Goal: Task Accomplishment & Management: Manage account settings

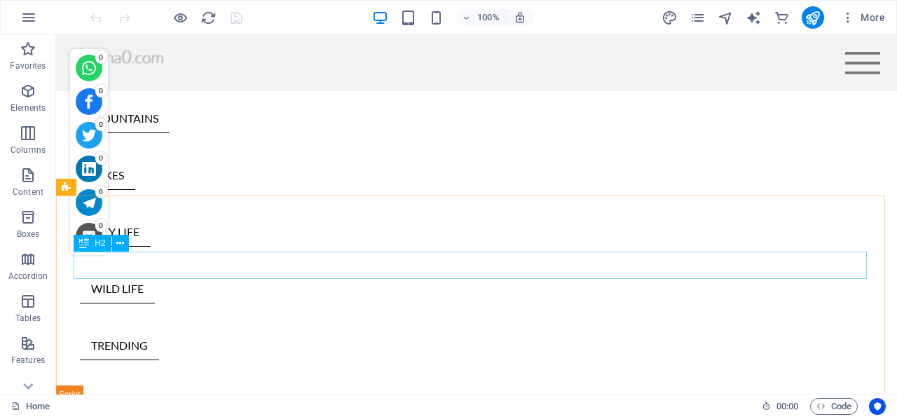
scroll to position [437, 0]
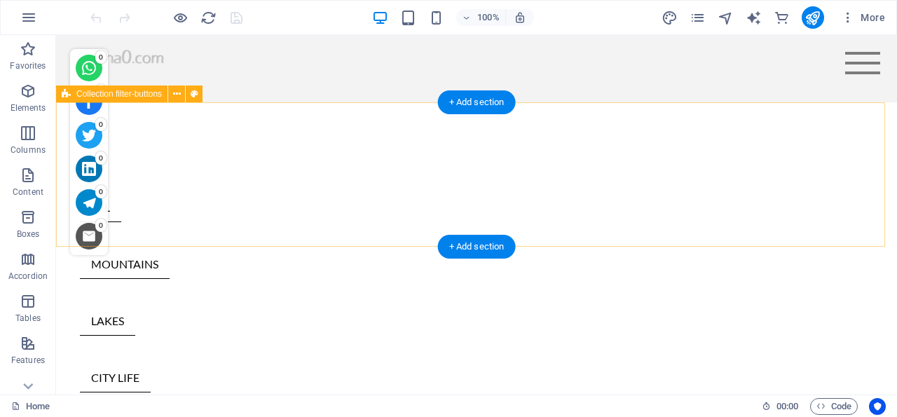
click at [81, 121] on div "ALL MOUNTAINS LAKES CITY LIFE WILD LIFE TRENDING" at bounding box center [476, 316] width 841 height 428
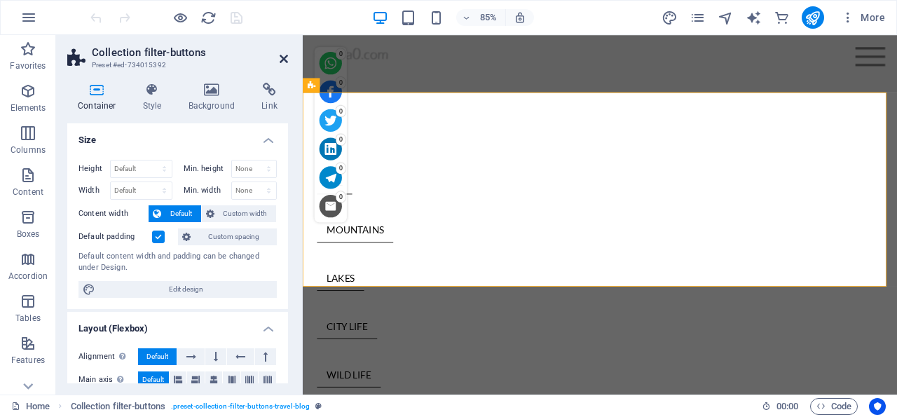
click at [282, 59] on icon at bounding box center [284, 58] width 8 height 11
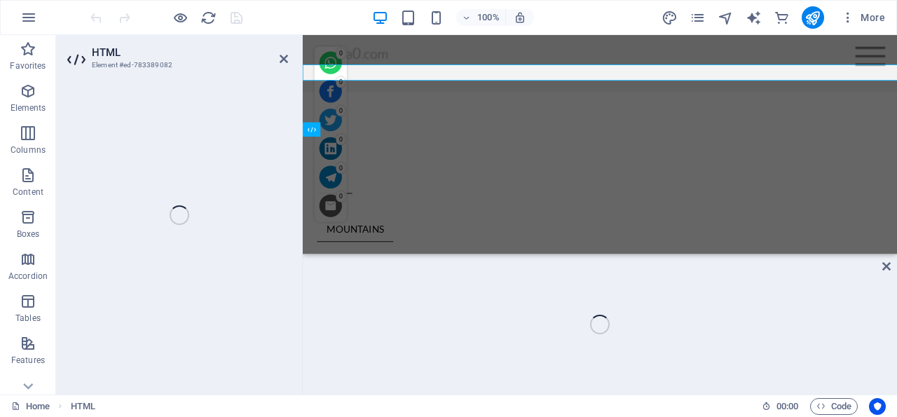
scroll to position [613, 0]
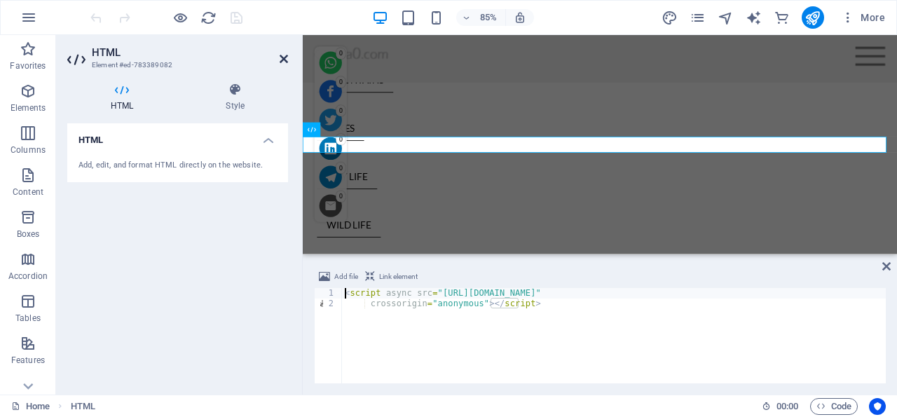
click at [284, 60] on icon at bounding box center [284, 58] width 8 height 11
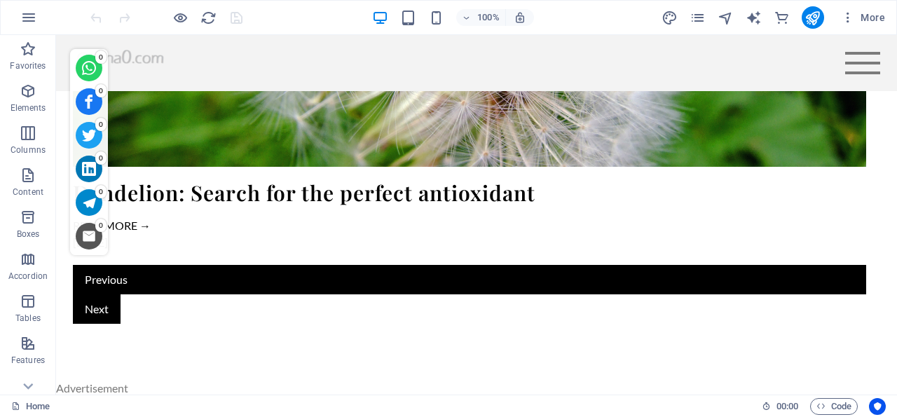
scroll to position [4750, 0]
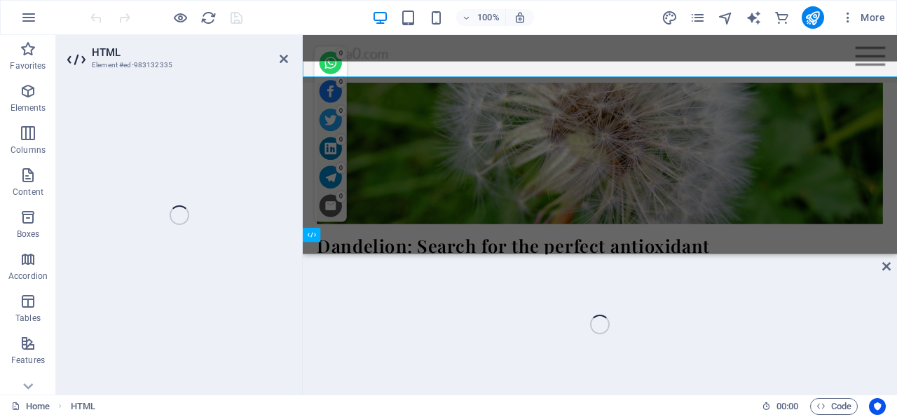
scroll to position [5003, 0]
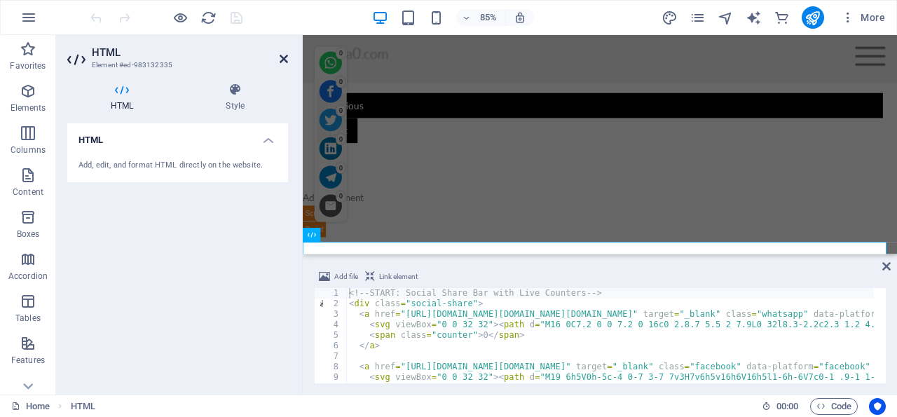
drag, startPoint x: 285, startPoint y: 55, endPoint x: 215, endPoint y: 48, distance: 69.8
click at [285, 55] on icon at bounding box center [284, 58] width 8 height 11
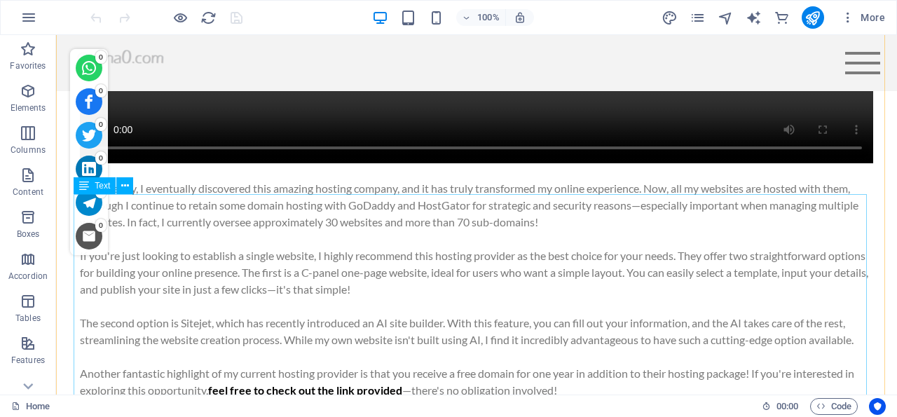
scroll to position [1661, 0]
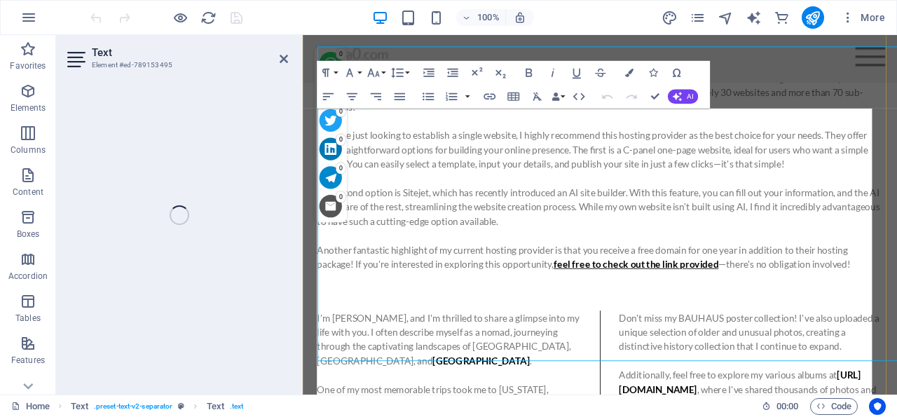
scroll to position [1734, 0]
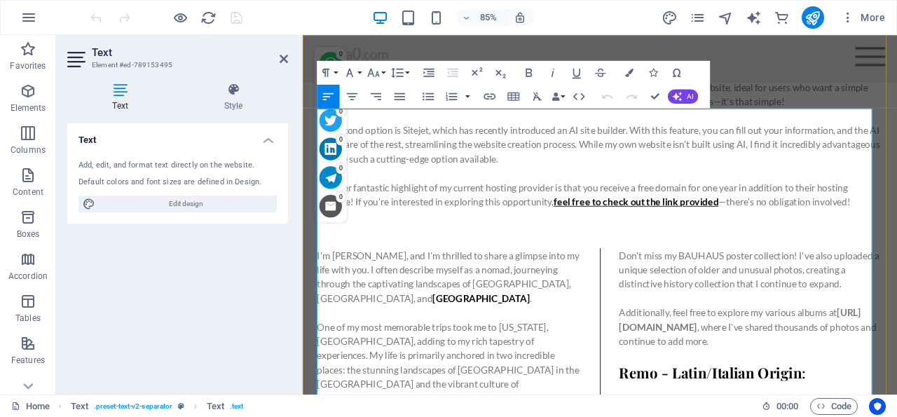
click at [746, 355] on strong "https://remokurka.pickfair.com" at bounding box center [817, 370] width 285 height 30
drag, startPoint x: 779, startPoint y: 179, endPoint x: 932, endPoint y: 170, distance: 152.3
click at [489, 93] on icon "button" at bounding box center [490, 97] width 14 height 14
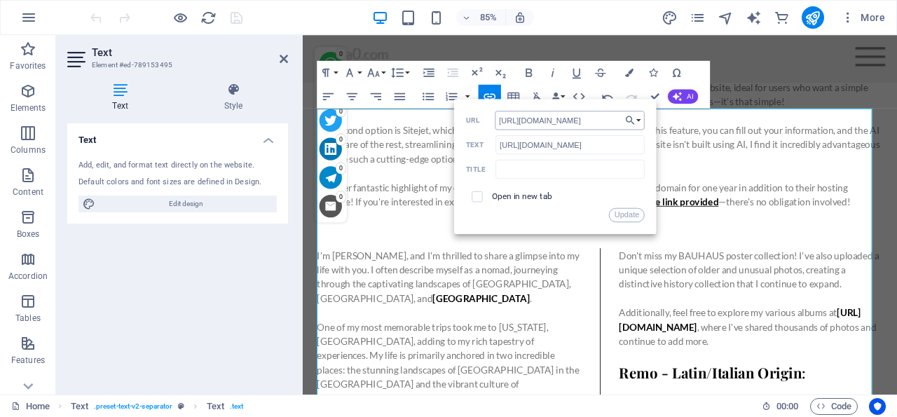
click at [578, 120] on input "https://remokurka.pickfair.com" at bounding box center [570, 120] width 150 height 19
click at [578, 119] on input "https://remokurka.pickfair.com" at bounding box center [570, 120] width 150 height 19
type input "[URL][DOMAIN_NAME]"
click at [534, 171] on input "text" at bounding box center [570, 169] width 149 height 19
type input "Remo Kurka at Pic Fair"
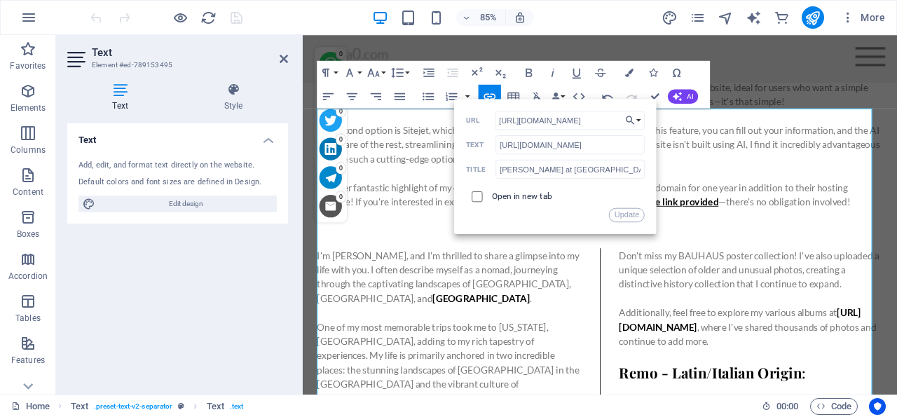
click at [479, 196] on input "checkbox" at bounding box center [475, 194] width 11 height 11
checkbox input "true"
click at [630, 212] on button "Update" at bounding box center [627, 215] width 36 height 14
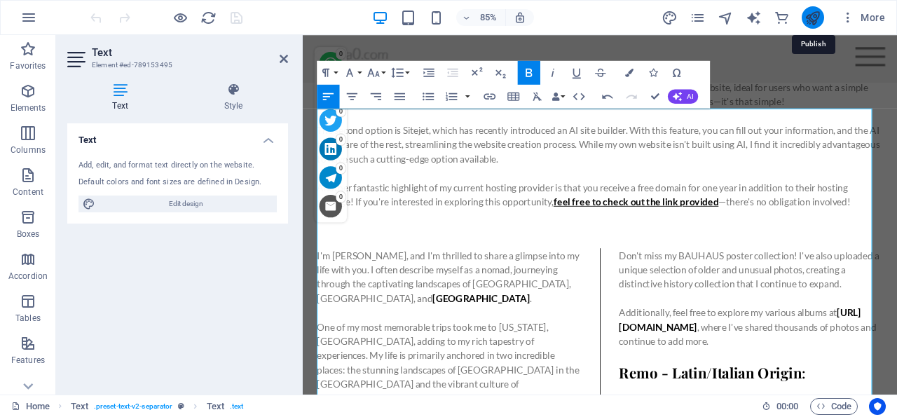
drag, startPoint x: 811, startPoint y: 18, endPoint x: 746, endPoint y: 47, distance: 71.5
click at [811, 18] on icon "publish" at bounding box center [813, 18] width 16 height 16
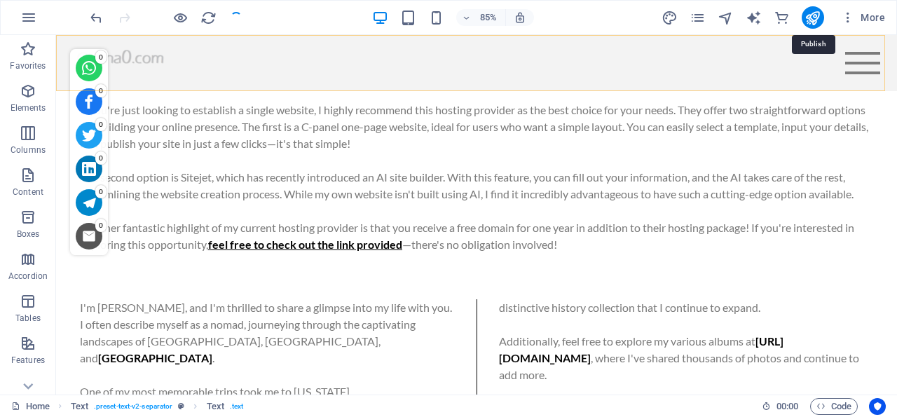
checkbox input "false"
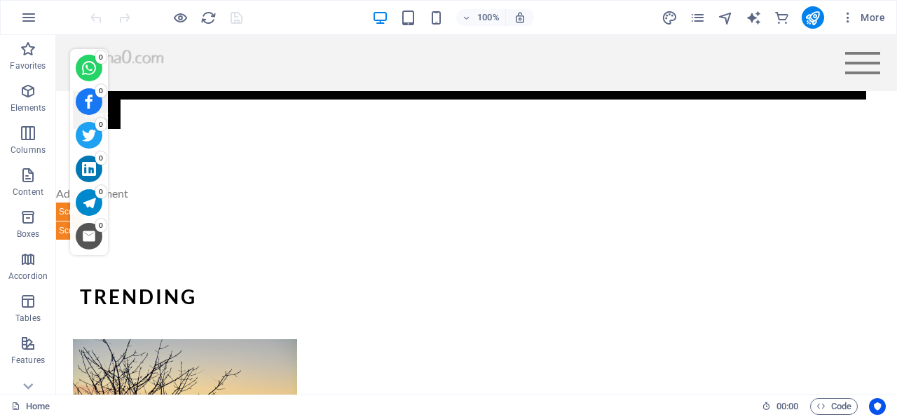
scroll to position [5047, 0]
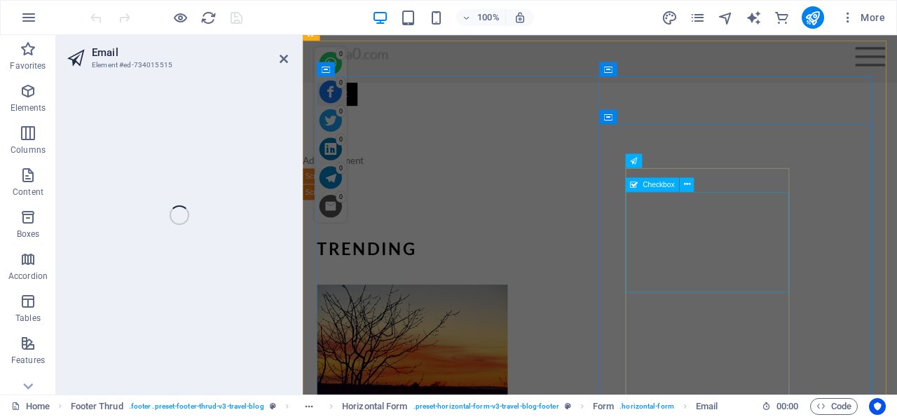
scroll to position [5259, 0]
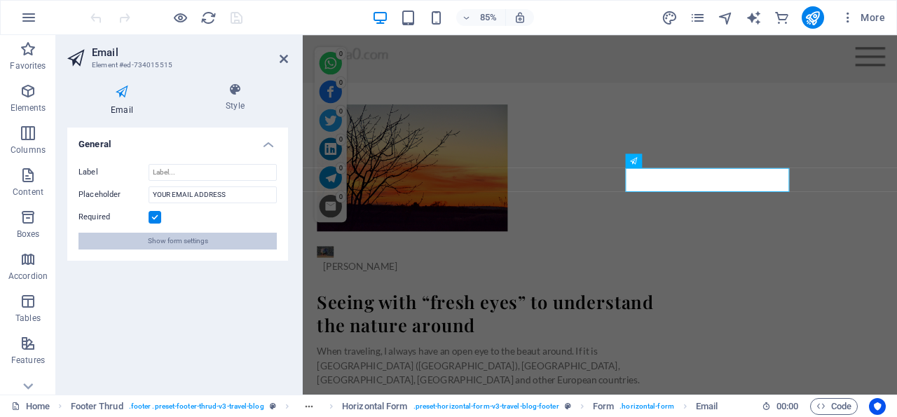
click at [179, 243] on span "Show form settings" at bounding box center [178, 241] width 60 height 17
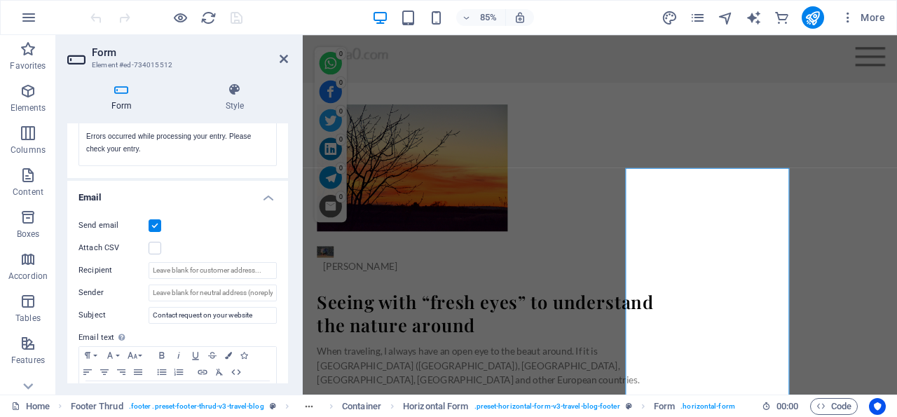
scroll to position [269, 0]
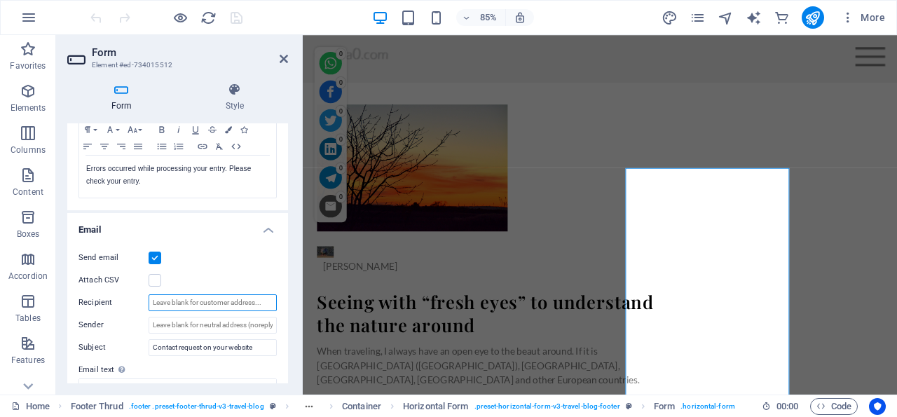
click at [196, 297] on input "Recipient" at bounding box center [213, 302] width 128 height 17
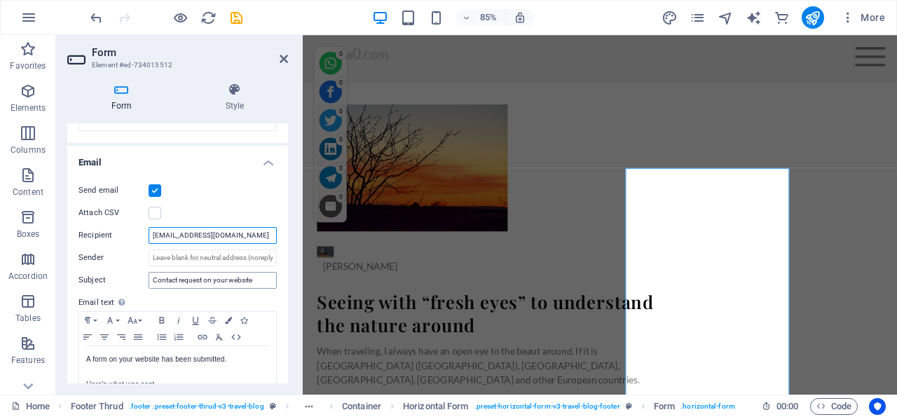
scroll to position [404, 0]
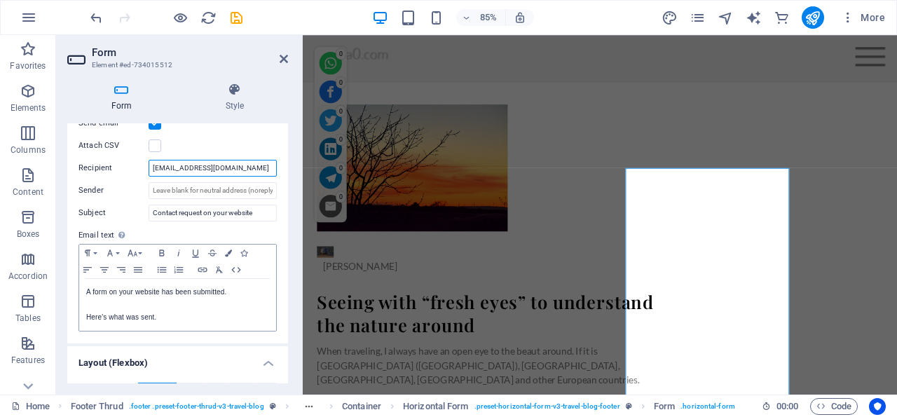
type input "[EMAIL_ADDRESS][DOMAIN_NAME]"
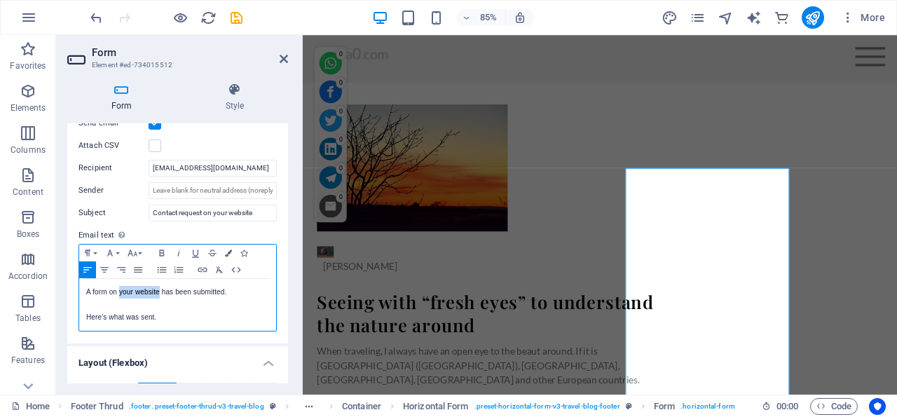
drag, startPoint x: 159, startPoint y: 290, endPoint x: 119, endPoint y: 289, distance: 40.0
click at [119, 289] on p "A form on your website has been submitted." at bounding box center [177, 292] width 183 height 13
drag, startPoint x: 120, startPoint y: 290, endPoint x: 188, endPoint y: 292, distance: 68.0
click at [188, 292] on p "A form on ghana0 subscriptions has been submitted." at bounding box center [177, 292] width 183 height 13
copy p "ghana0 subscriptions"
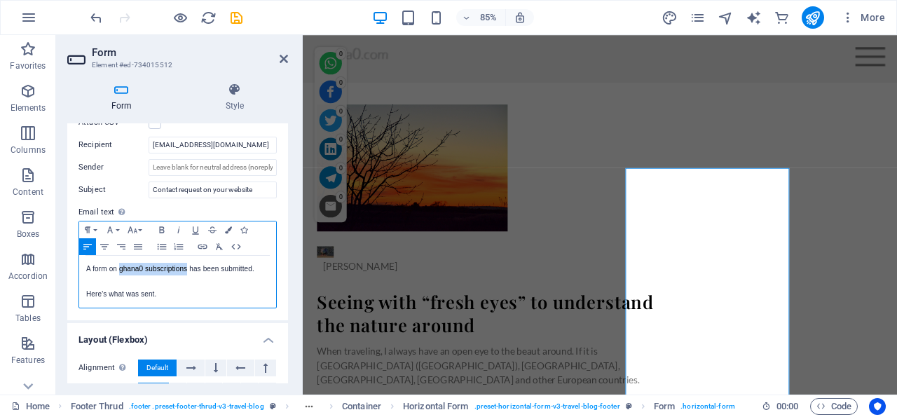
scroll to position [320, 0]
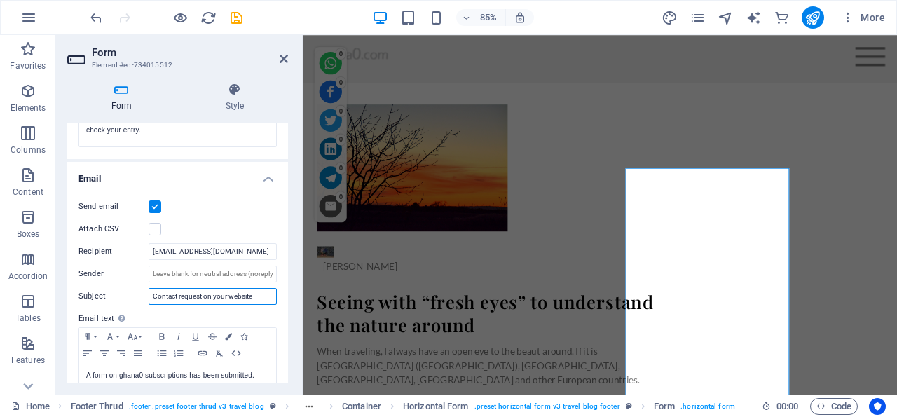
drag, startPoint x: 253, startPoint y: 294, endPoint x: 205, endPoint y: 293, distance: 47.7
click at [205, 293] on input "Contact request on your website" at bounding box center [213, 296] width 128 height 17
click at [217, 293] on input "Contact request on your website" at bounding box center [213, 296] width 128 height 17
drag, startPoint x: 215, startPoint y: 294, endPoint x: 253, endPoint y: 294, distance: 37.9
click at [253, 294] on input "Contact request on your website" at bounding box center [213, 296] width 128 height 17
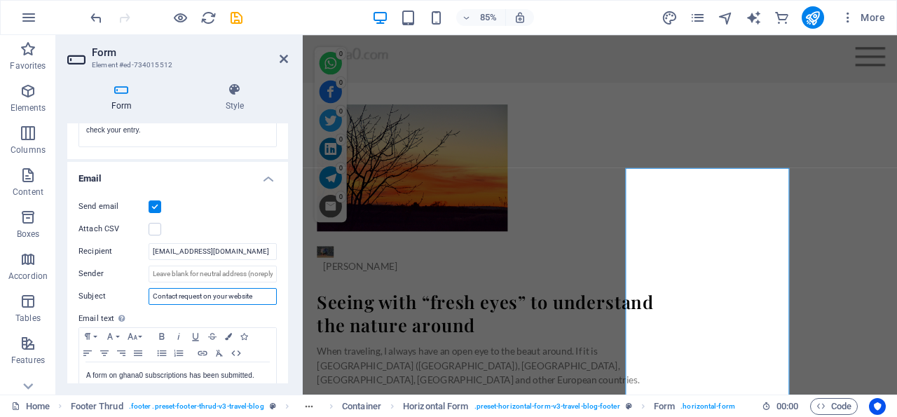
paste input "ghana0 subscriptions"
type input "Contact request on ghana0 subscriptions"
click at [239, 17] on icon "save" at bounding box center [237, 18] width 16 height 16
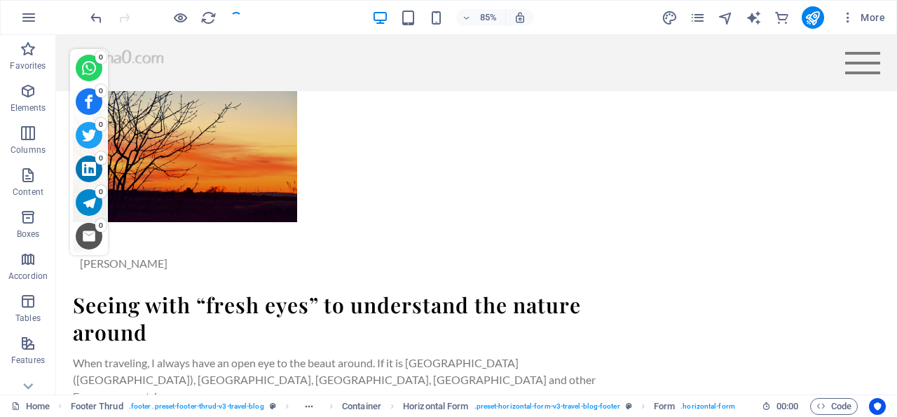
checkbox input "false"
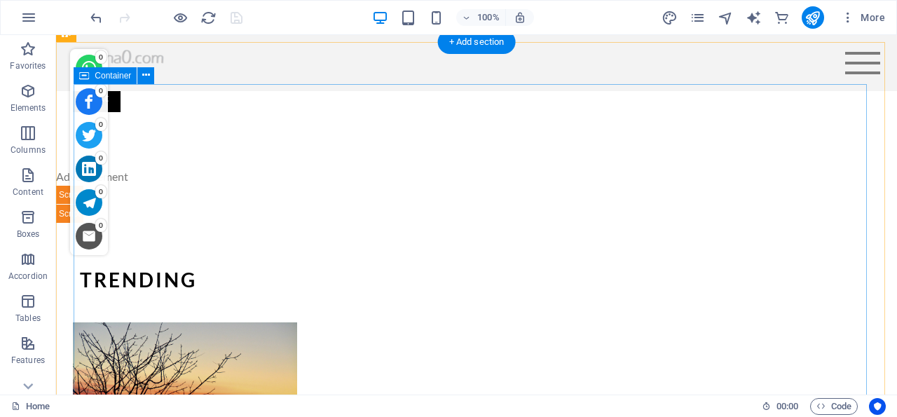
scroll to position [4974, 0]
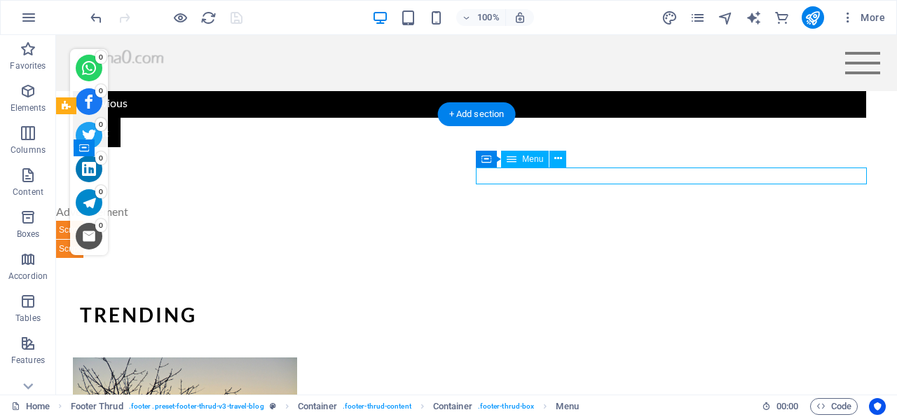
select select
select select "2"
select select
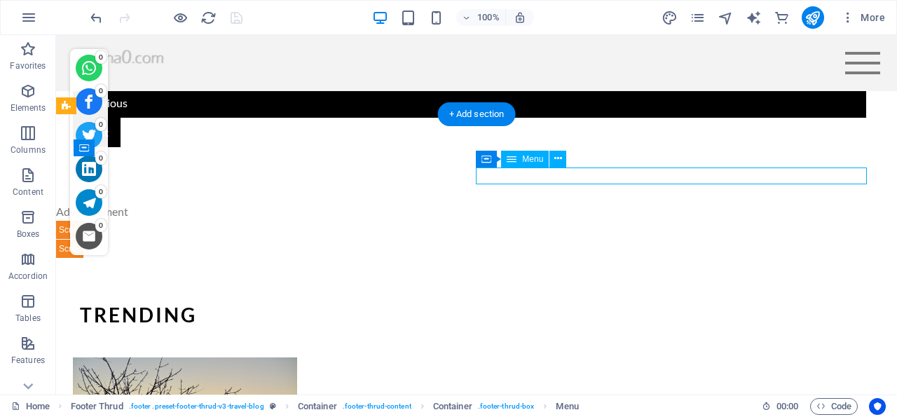
select select "3"
select select
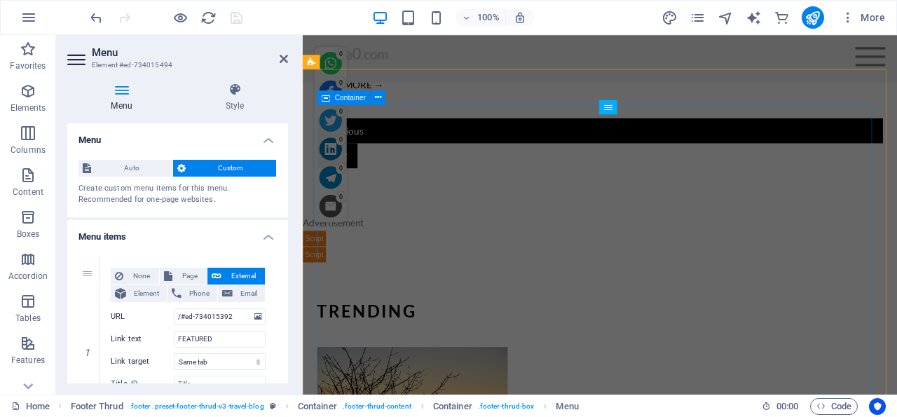
scroll to position [5225, 0]
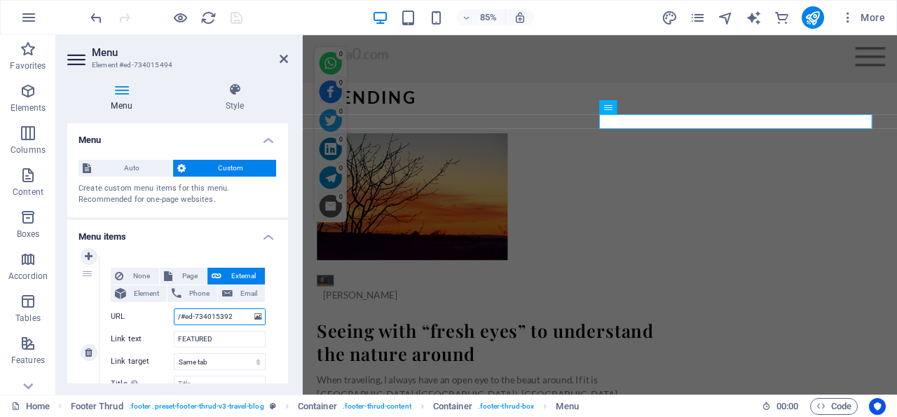
click at [217, 315] on input "/#ed-734015392" at bounding box center [220, 316] width 92 height 17
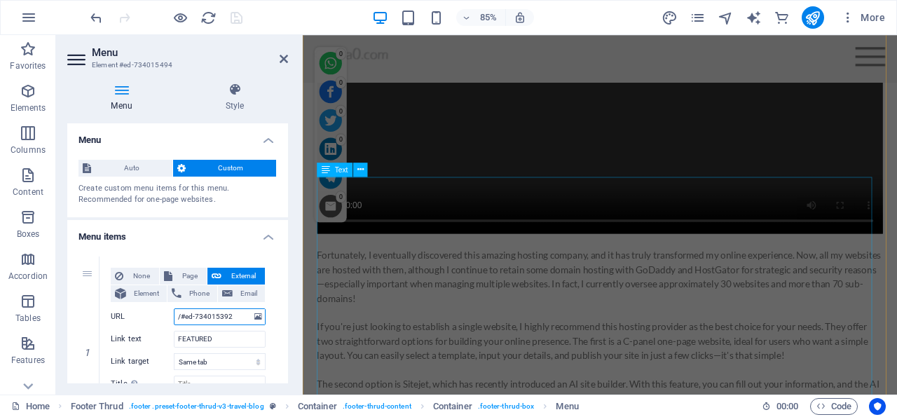
scroll to position [1654, 0]
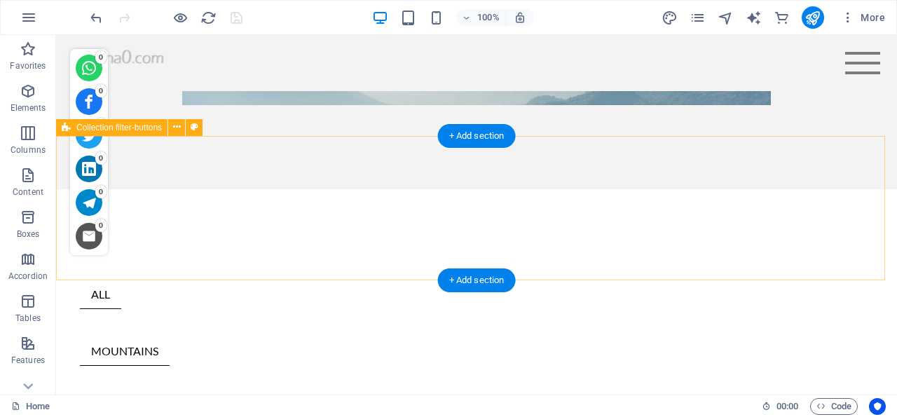
scroll to position [350, 0]
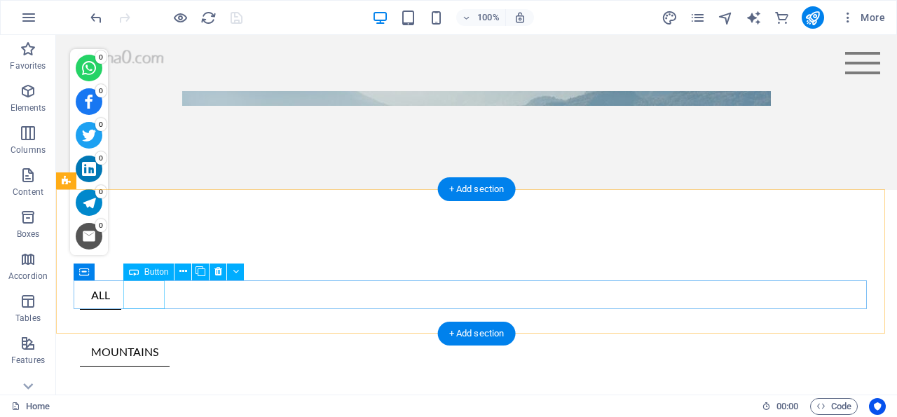
click at [149, 298] on div "ALL" at bounding box center [476, 295] width 793 height 29
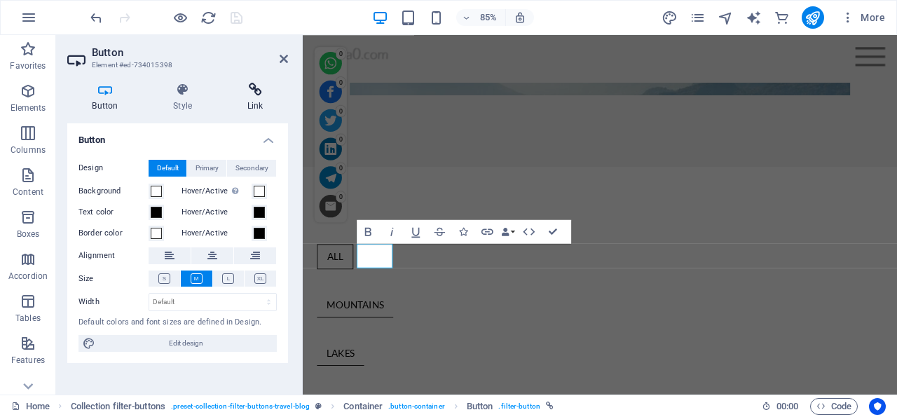
click at [261, 91] on icon at bounding box center [255, 90] width 66 height 14
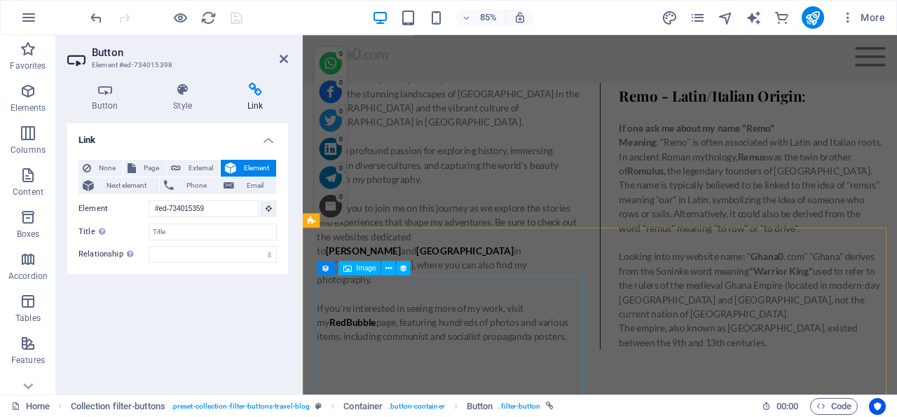
scroll to position [2134, 0]
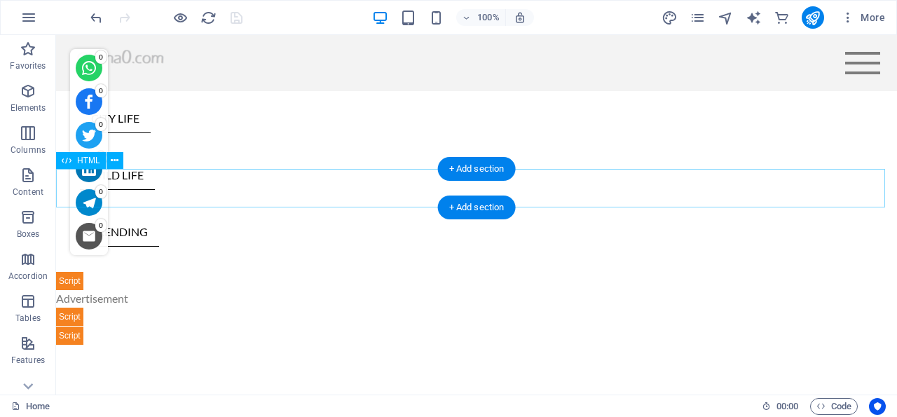
scroll to position [405, 0]
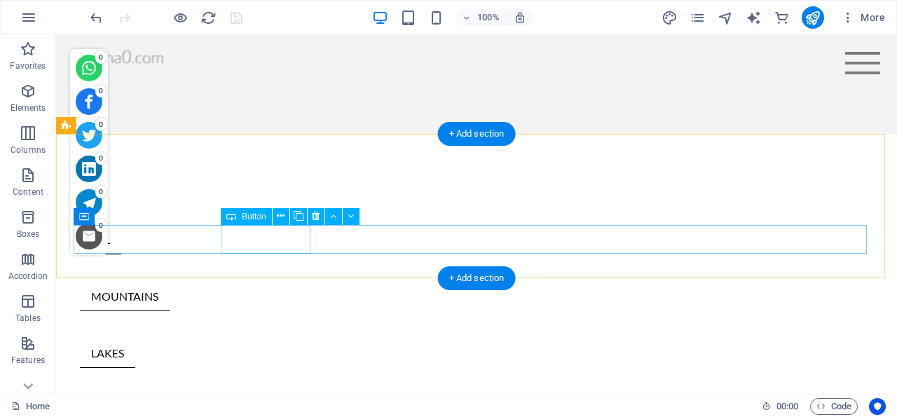
click at [265, 282] on div "MOUNTAINS" at bounding box center [476, 296] width 793 height 29
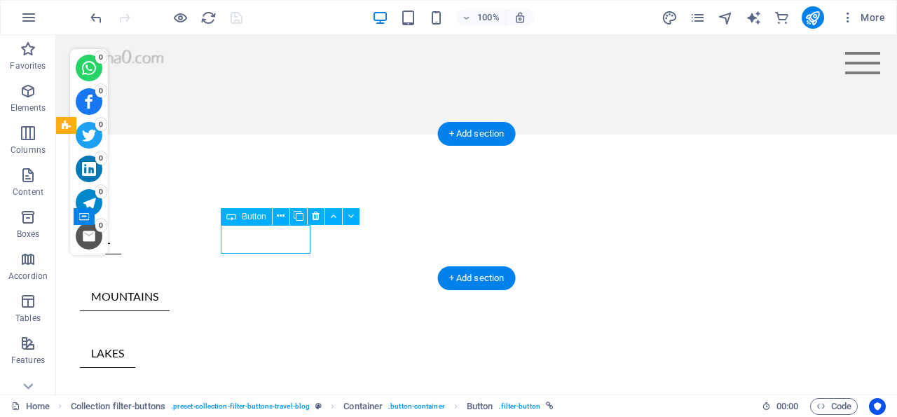
click at [265, 282] on div "MOUNTAINS" at bounding box center [476, 296] width 793 height 29
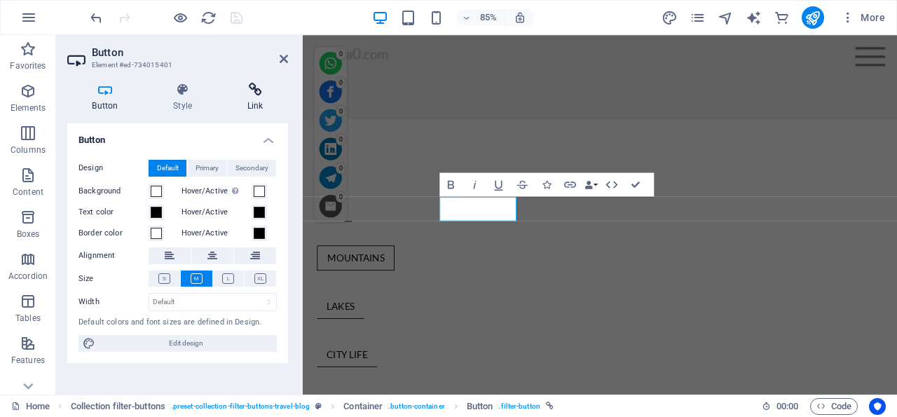
click at [256, 89] on icon at bounding box center [255, 90] width 66 height 14
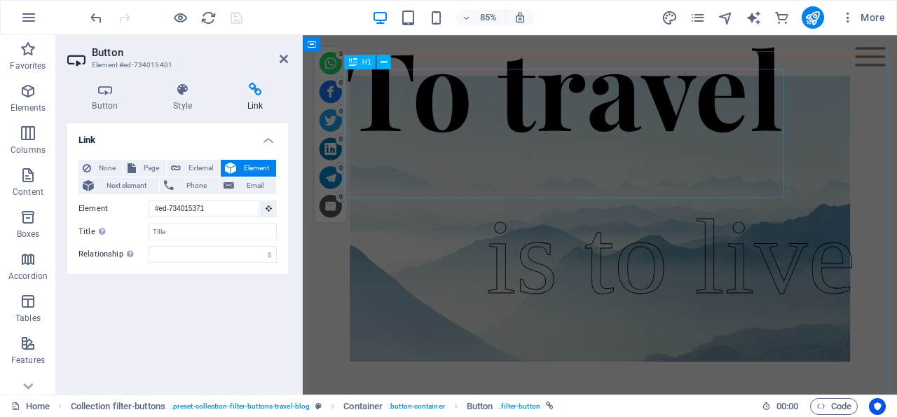
scroll to position [0, 0]
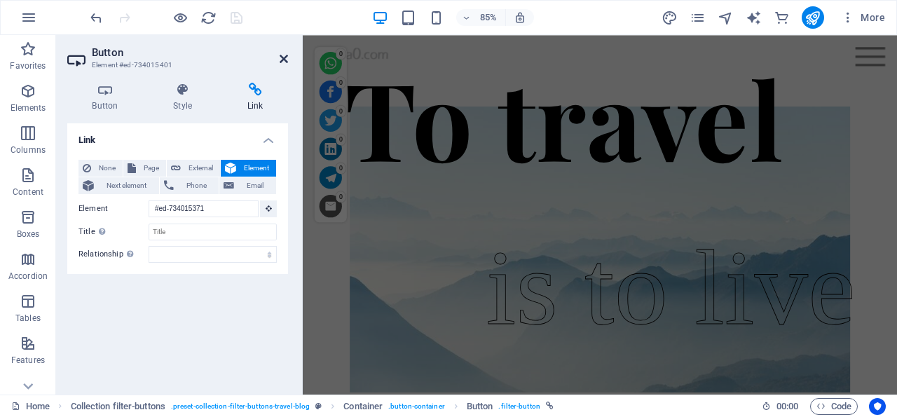
drag, startPoint x: 285, startPoint y: 60, endPoint x: 411, endPoint y: 40, distance: 127.7
click at [285, 60] on icon at bounding box center [284, 58] width 8 height 11
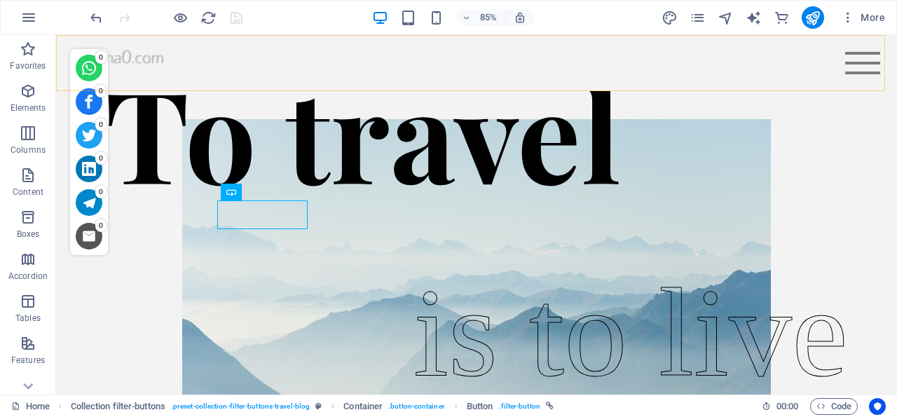
scroll to position [430, 0]
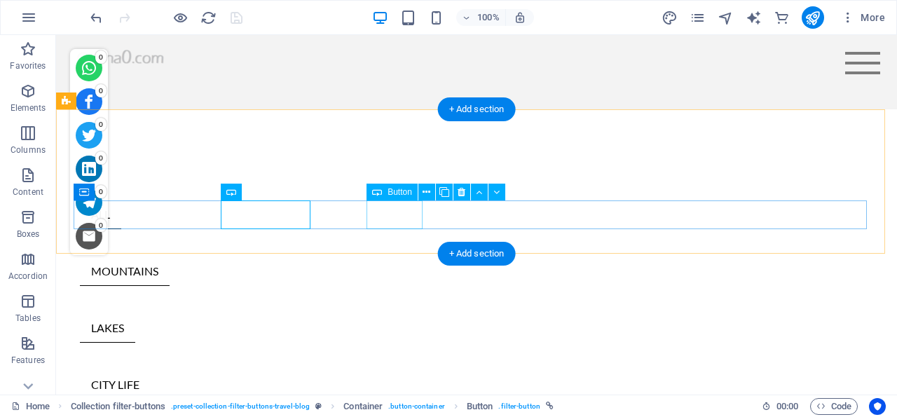
click at [396, 314] on div "LAKES" at bounding box center [476, 328] width 793 height 29
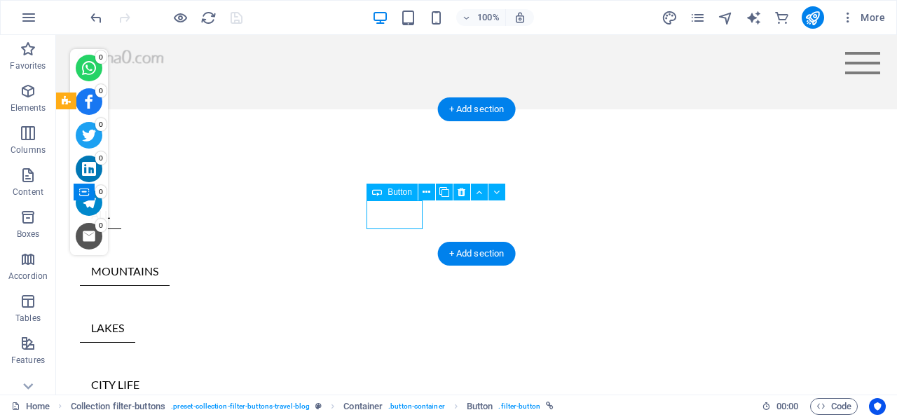
click at [395, 314] on div "LAKES" at bounding box center [476, 328] width 793 height 29
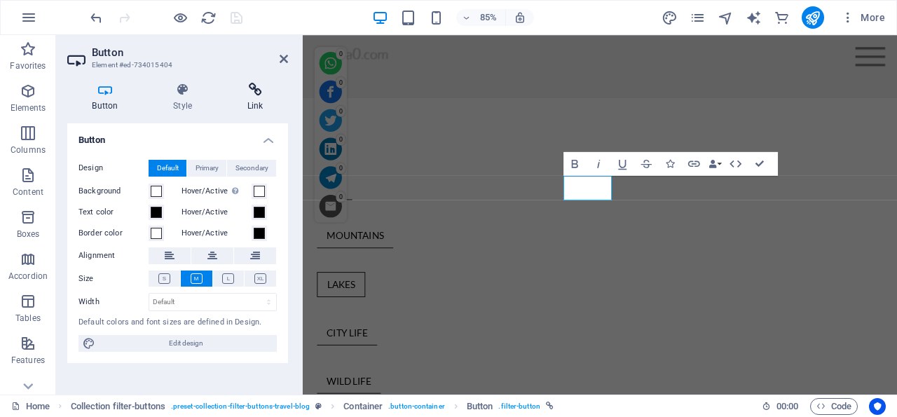
click at [257, 89] on icon at bounding box center [255, 90] width 66 height 14
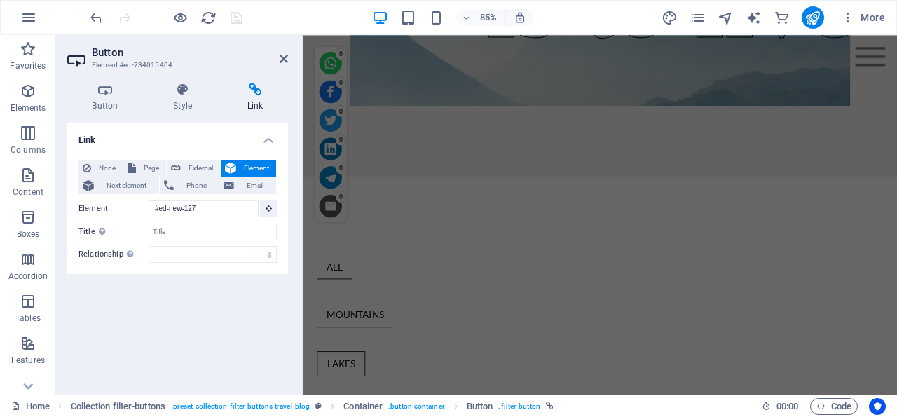
scroll to position [0, 0]
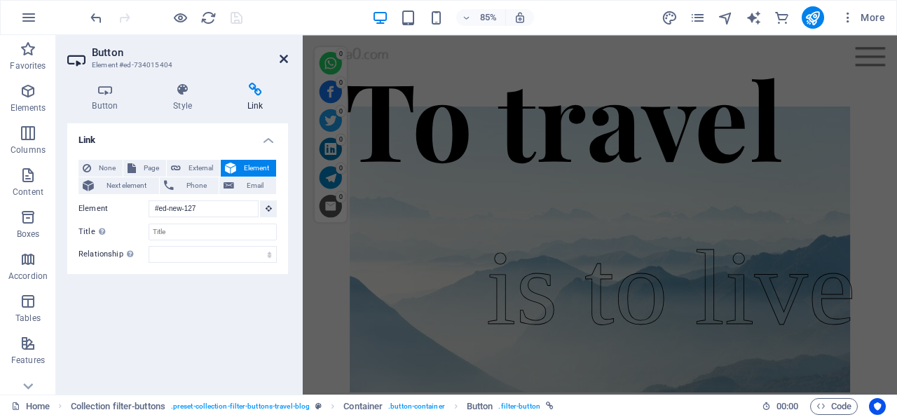
click at [282, 55] on icon at bounding box center [284, 58] width 8 height 11
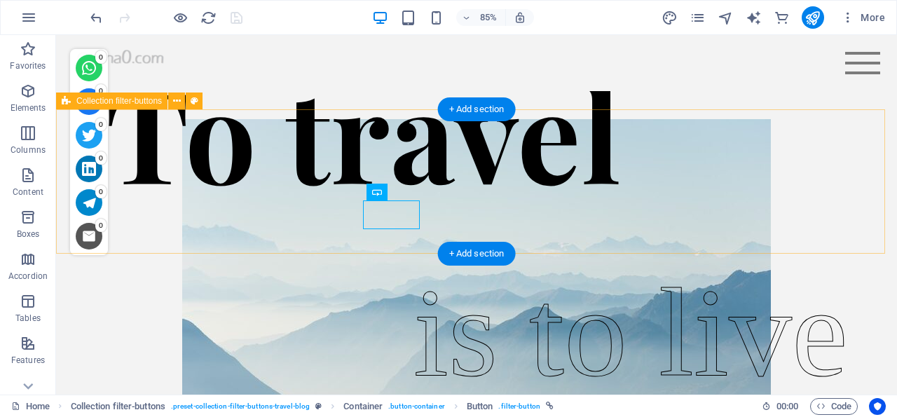
scroll to position [430, 0]
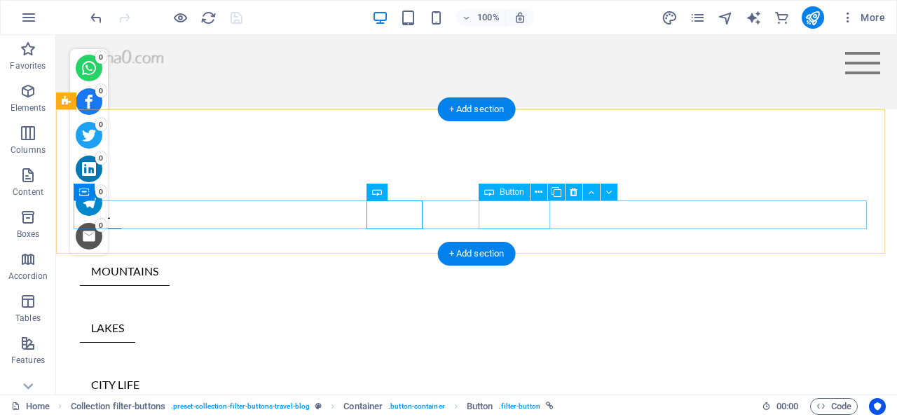
click at [522, 371] on div "CITY LIFE" at bounding box center [476, 385] width 793 height 29
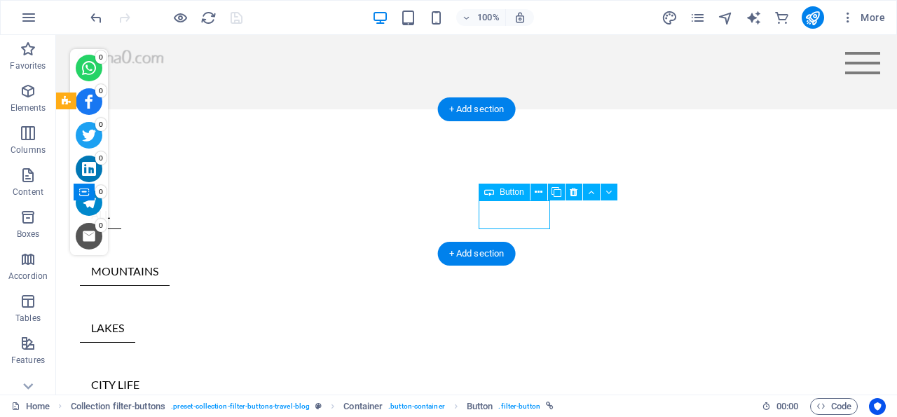
click at [522, 371] on div "CITY LIFE" at bounding box center [476, 385] width 793 height 29
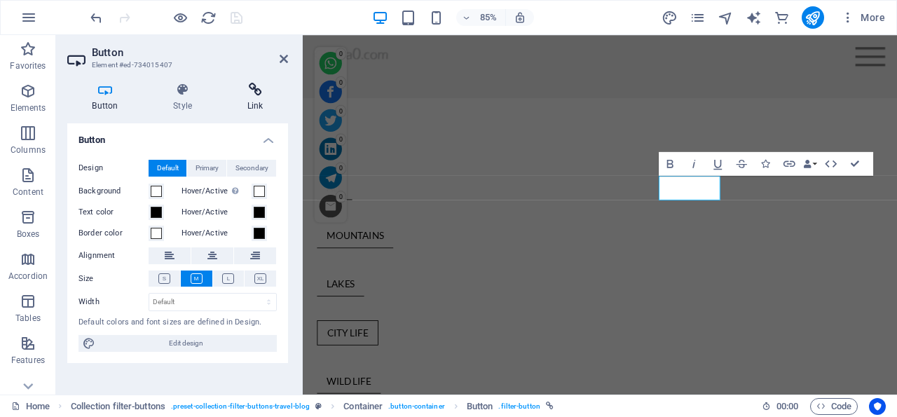
click at [258, 88] on icon at bounding box center [255, 90] width 66 height 14
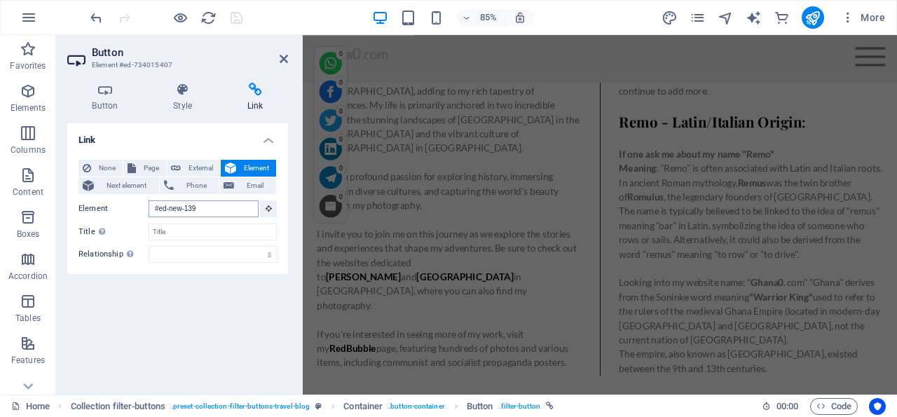
scroll to position [3254, 0]
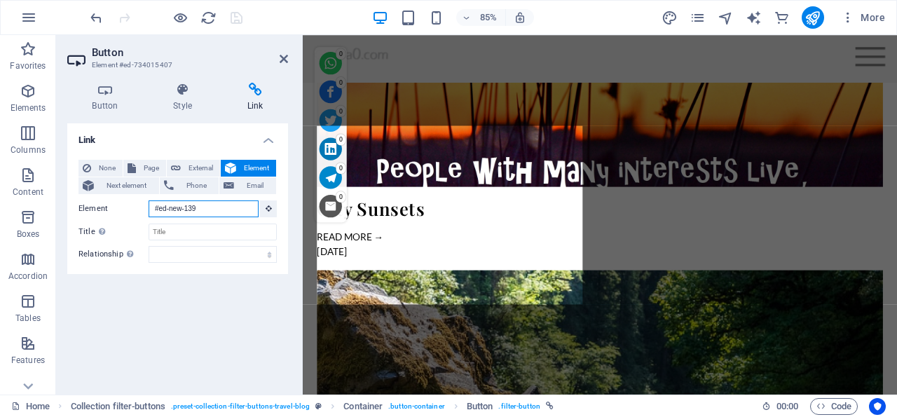
click at [201, 207] on input "#ed-new-139" at bounding box center [204, 208] width 110 height 17
click at [200, 204] on input "#ed-new-139" at bounding box center [204, 208] width 110 height 17
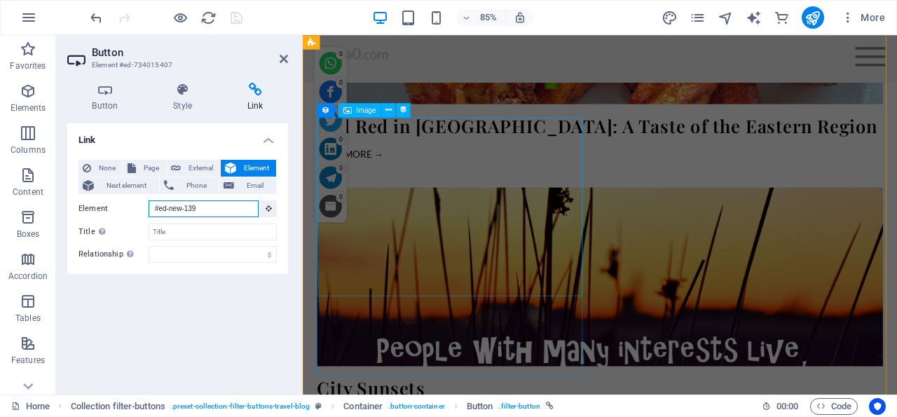
scroll to position [3334, 0]
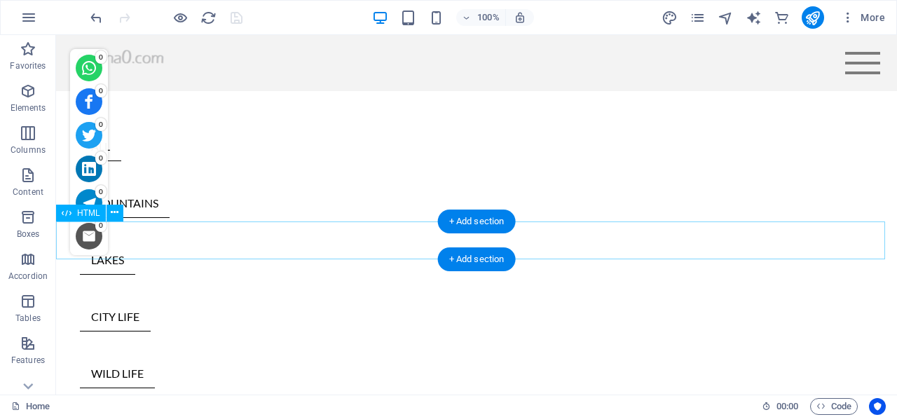
scroll to position [510, 0]
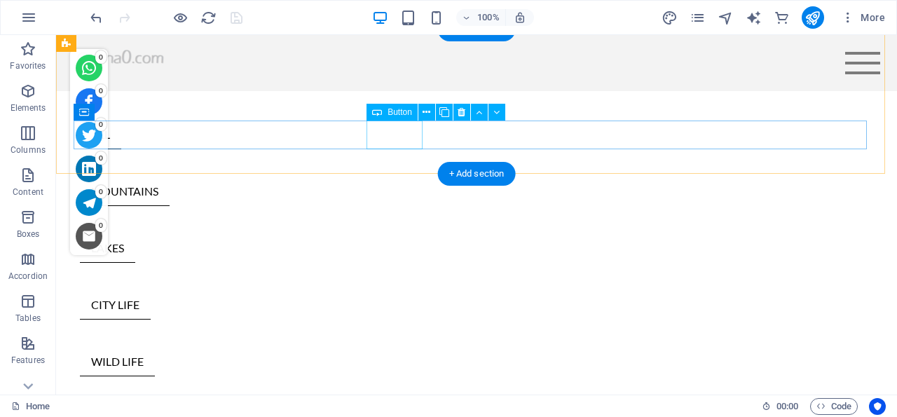
click at [390, 234] on div "LAKES" at bounding box center [476, 248] width 793 height 29
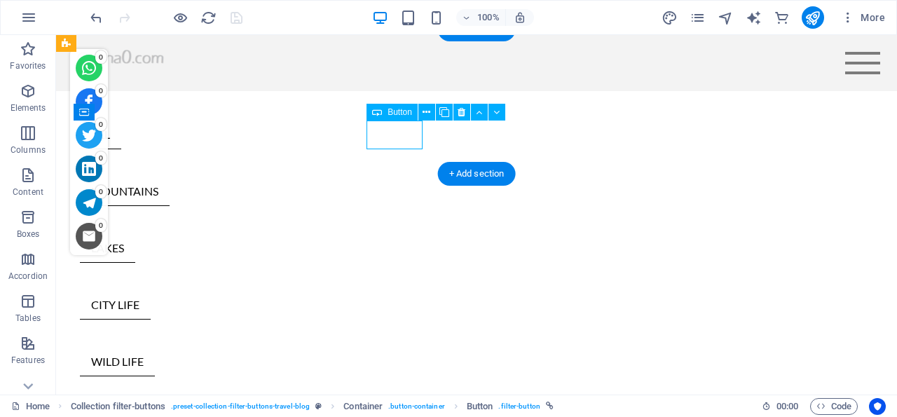
click at [390, 234] on div "LAKES" at bounding box center [476, 248] width 793 height 29
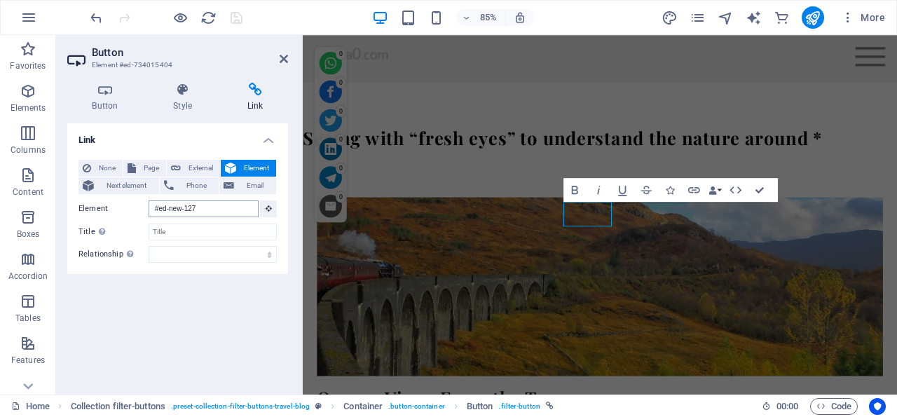
scroll to position [3079, 0]
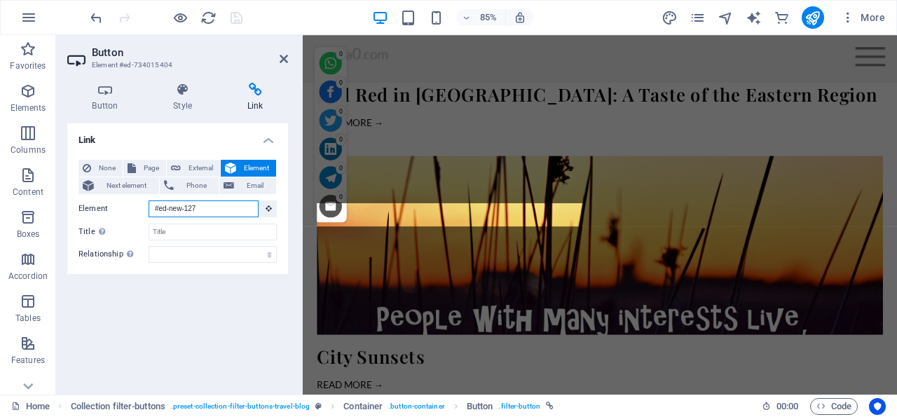
click at [219, 206] on input "#ed-new-127" at bounding box center [204, 208] width 110 height 17
type input "#"
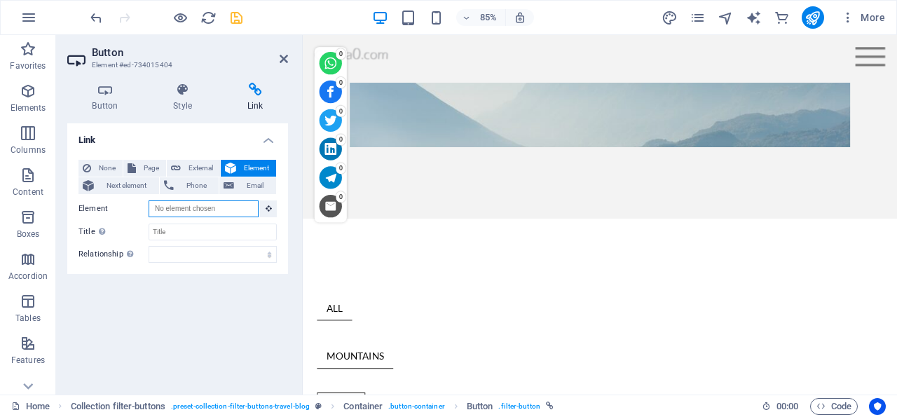
scroll to position [0, 0]
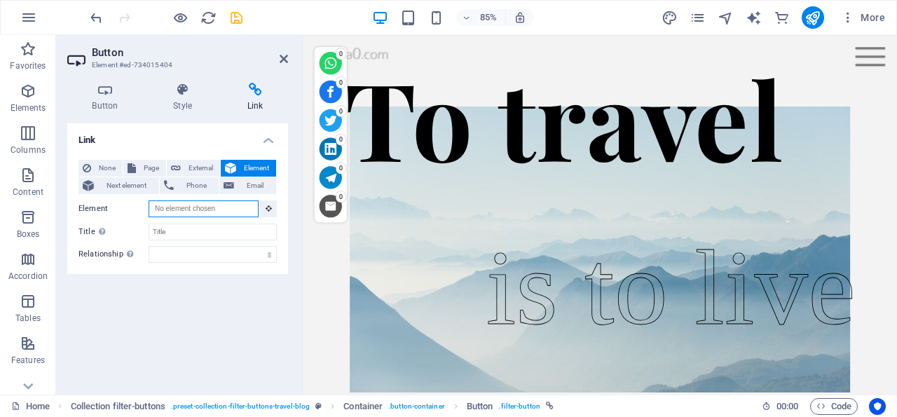
click at [226, 207] on input "Element" at bounding box center [204, 208] width 110 height 17
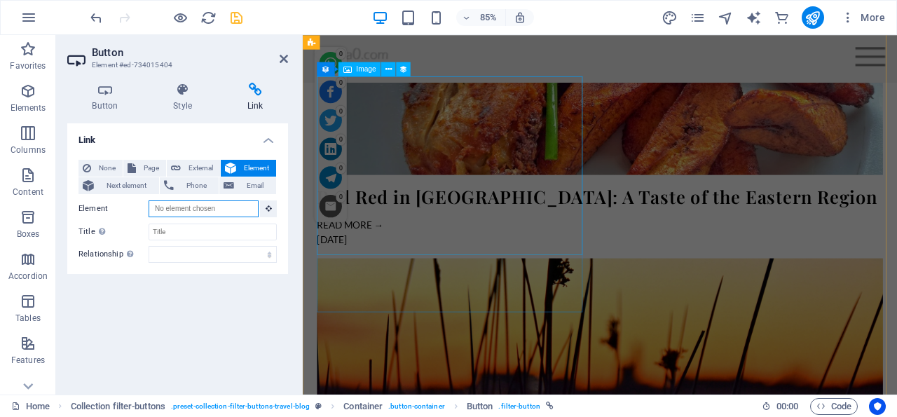
scroll to position [3007, 0]
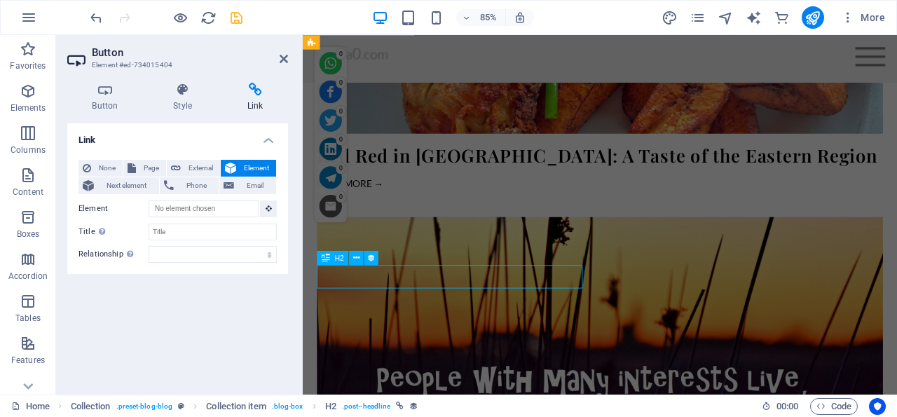
scroll to position [2883, 0]
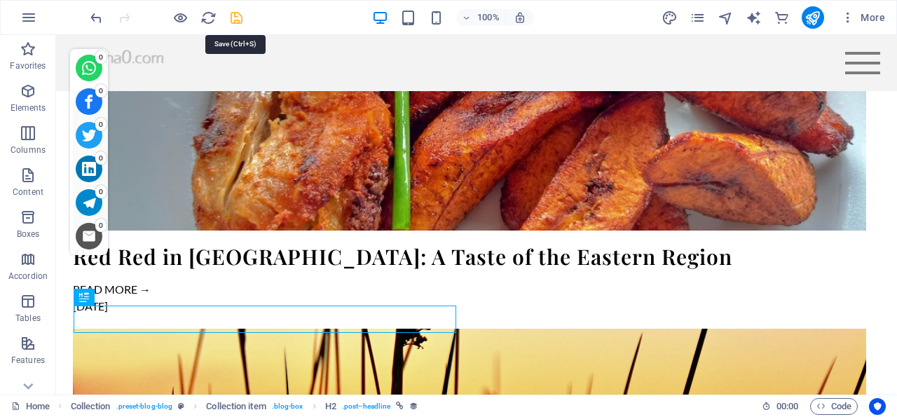
click at [232, 18] on icon "save" at bounding box center [237, 18] width 16 height 16
checkbox input "false"
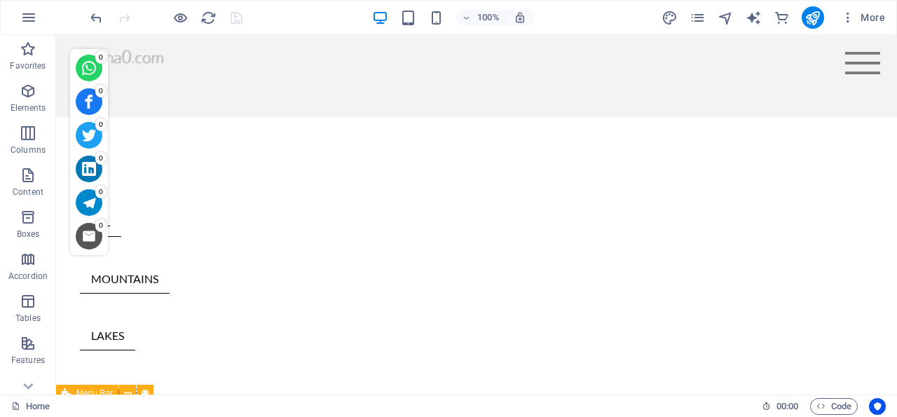
scroll to position [404, 0]
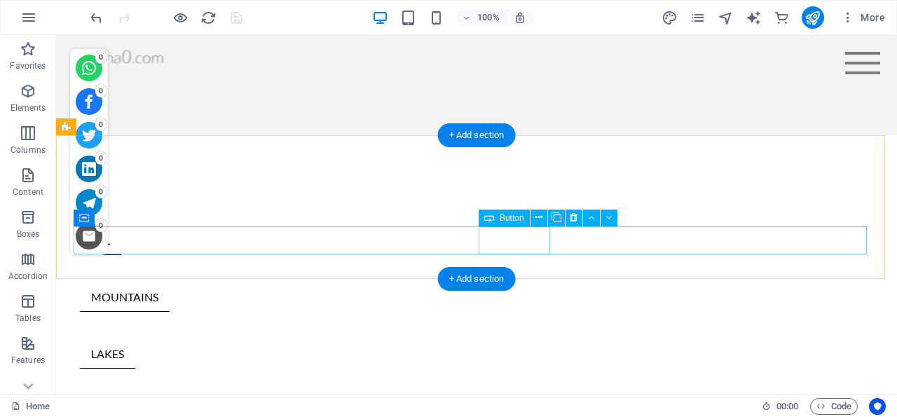
click at [518, 397] on div "CITY LIFE" at bounding box center [476, 411] width 793 height 29
click at [517, 397] on div "CITY LIFE" at bounding box center [476, 411] width 793 height 29
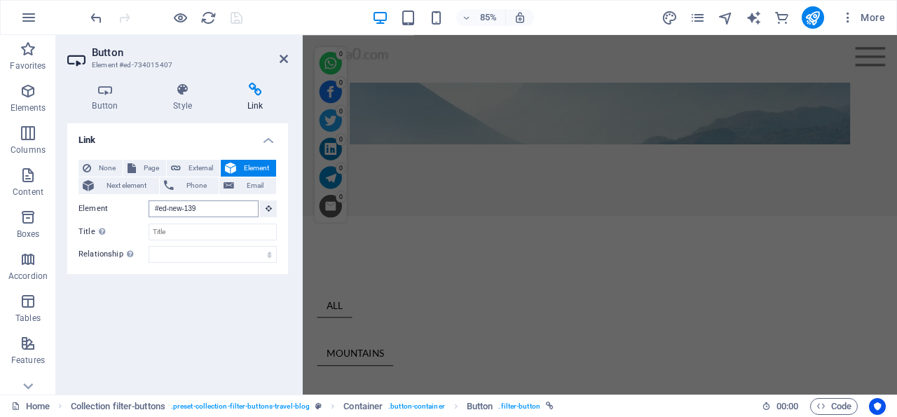
scroll to position [3254, 0]
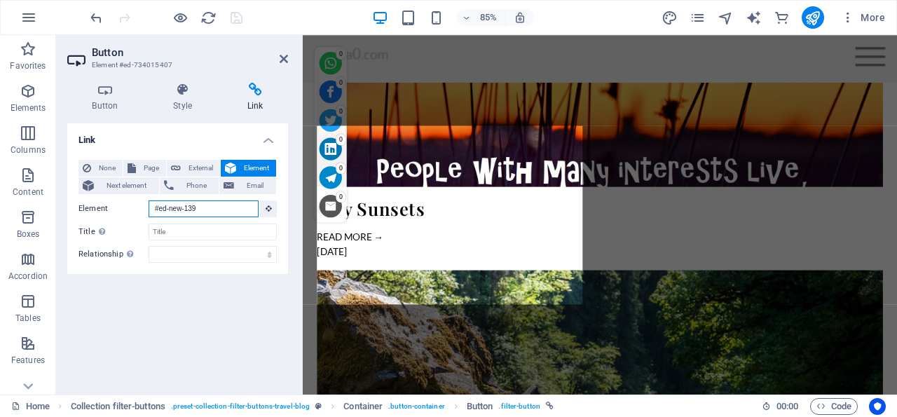
click at [207, 207] on input "#ed-new-139" at bounding box center [204, 208] width 110 height 17
type input "#"
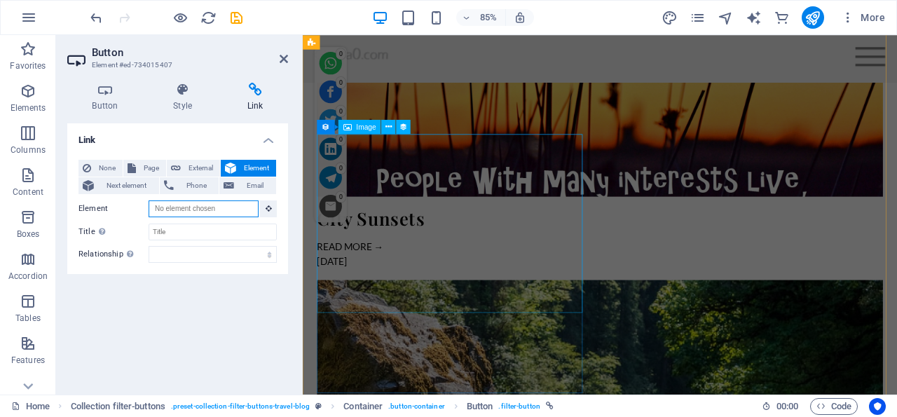
scroll to position [3315, 0]
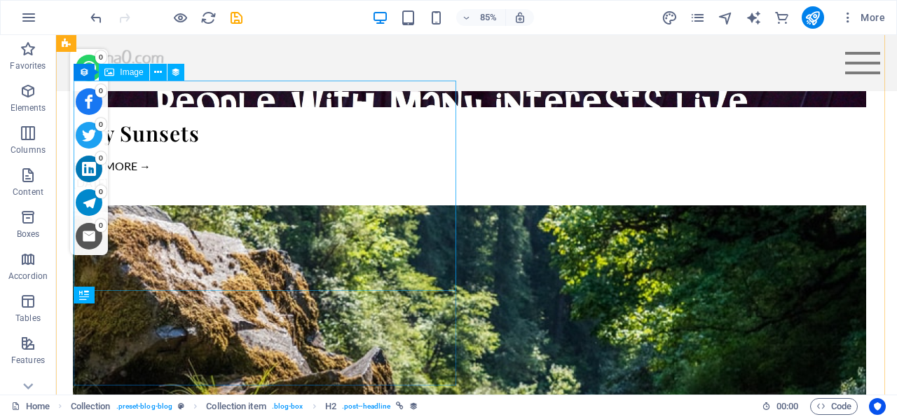
scroll to position [3191, 0]
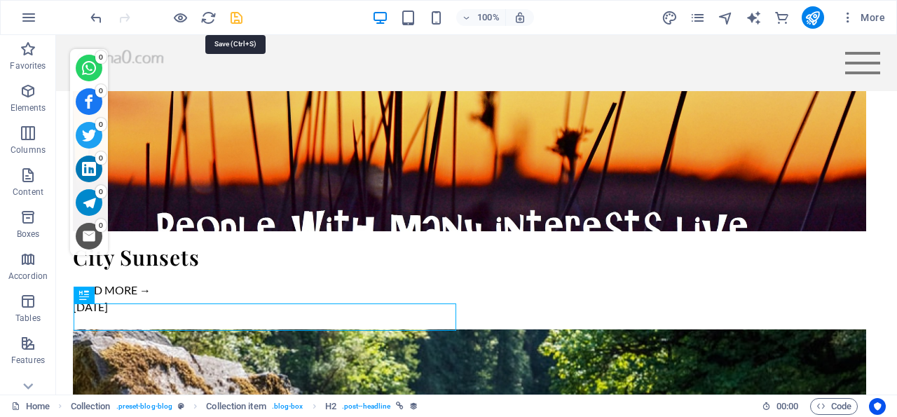
click at [234, 17] on icon "save" at bounding box center [237, 18] width 16 height 16
checkbox input "false"
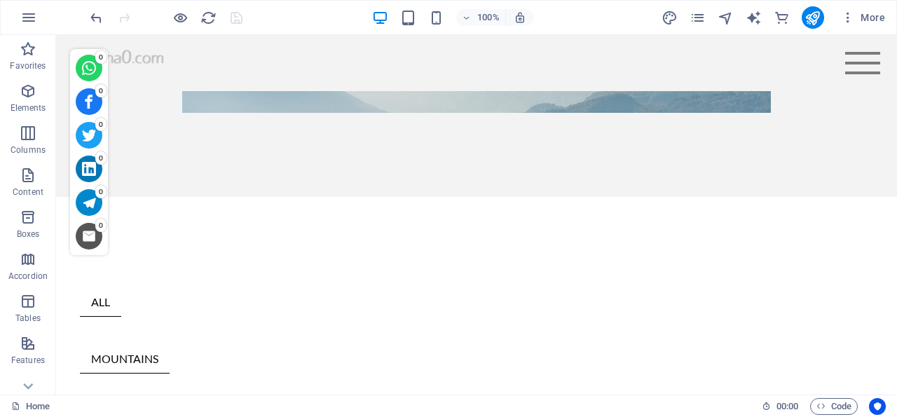
scroll to position [444, 0]
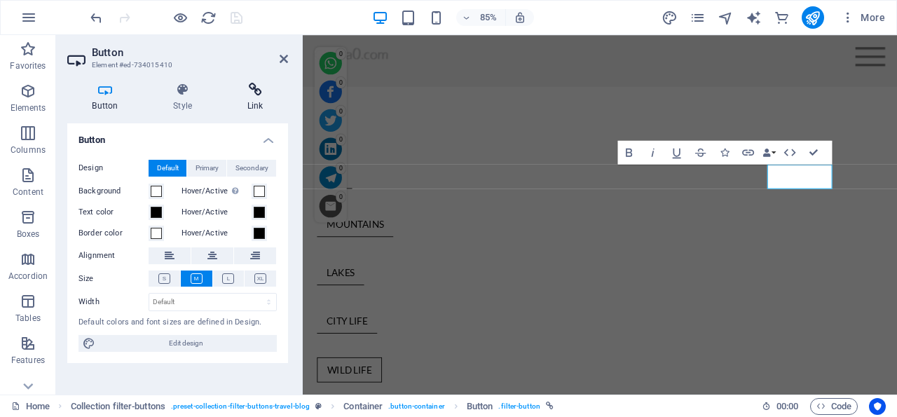
click at [257, 92] on icon at bounding box center [255, 90] width 66 height 14
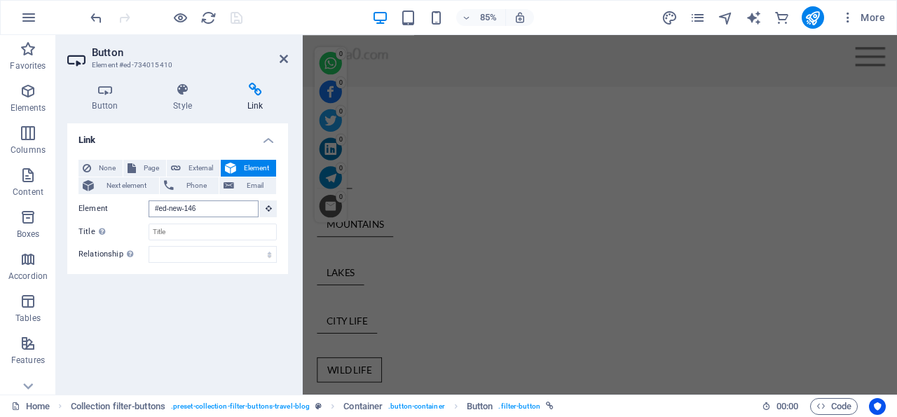
scroll to position [3254, 0]
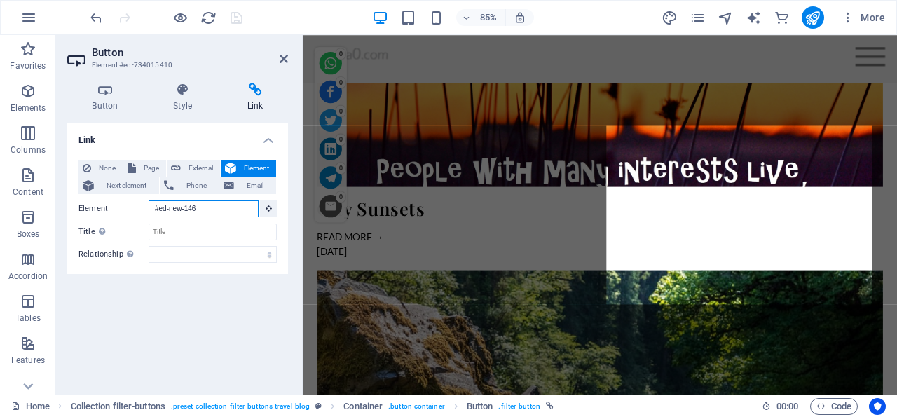
drag, startPoint x: 229, startPoint y: 208, endPoint x: 148, endPoint y: 204, distance: 81.4
click at [149, 204] on input "#ed-new-146" at bounding box center [204, 208] width 110 height 17
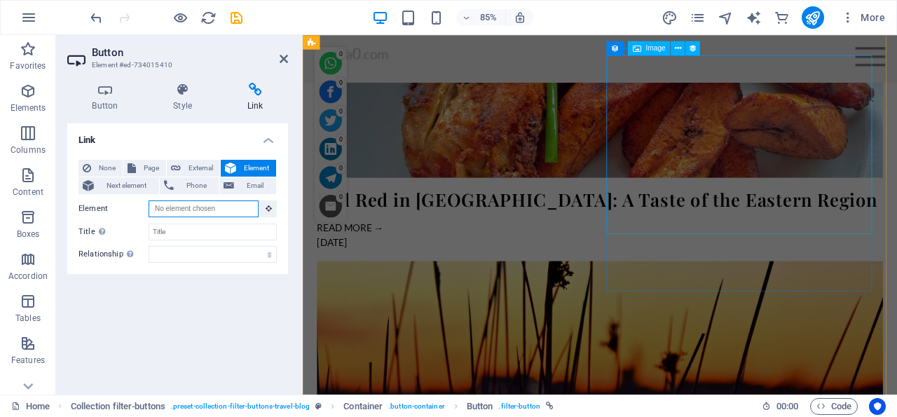
scroll to position [3247, 0]
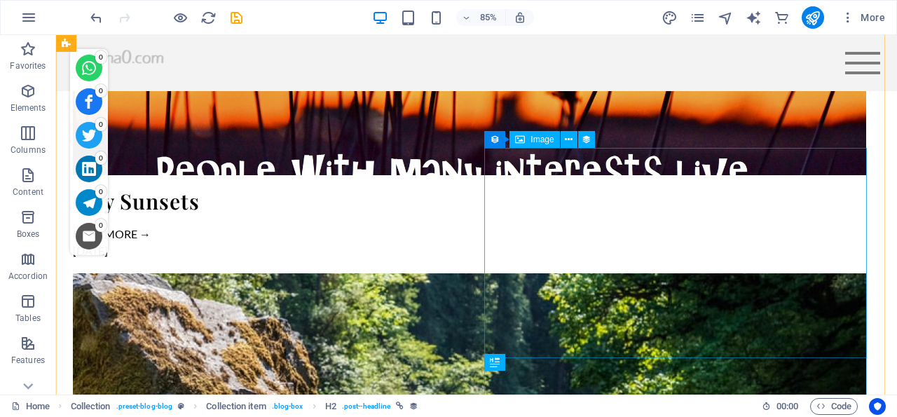
scroll to position [3123, 0]
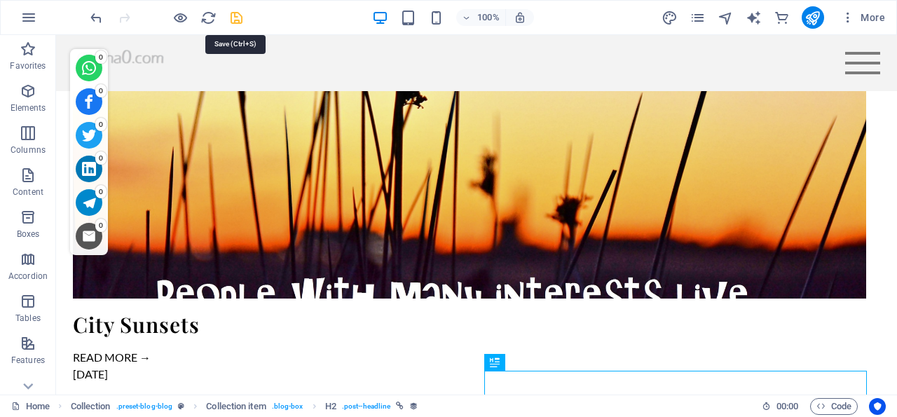
click at [238, 18] on icon "save" at bounding box center [237, 18] width 16 height 16
checkbox input "false"
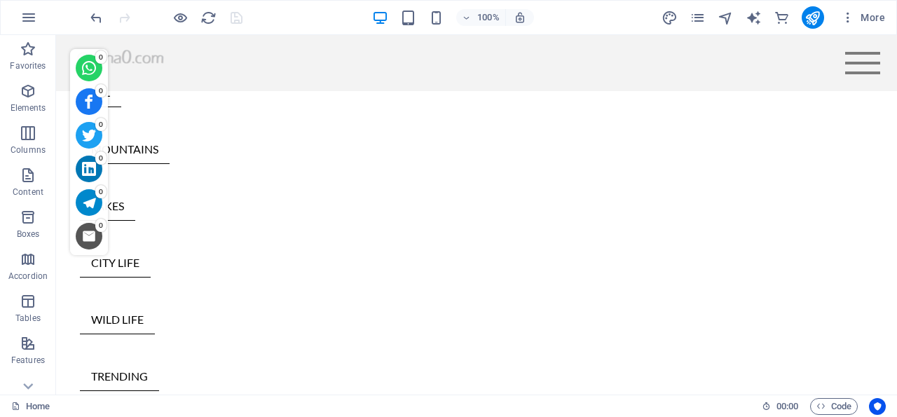
scroll to position [529, 0]
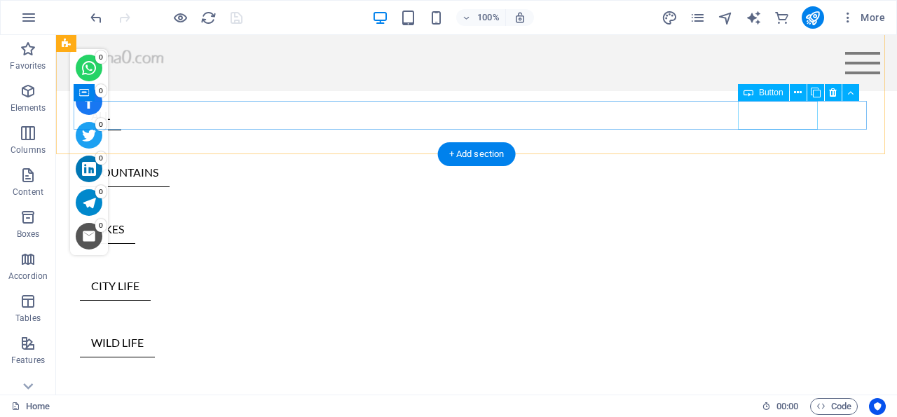
click at [782, 386] on div "TRENDING" at bounding box center [476, 400] width 793 height 29
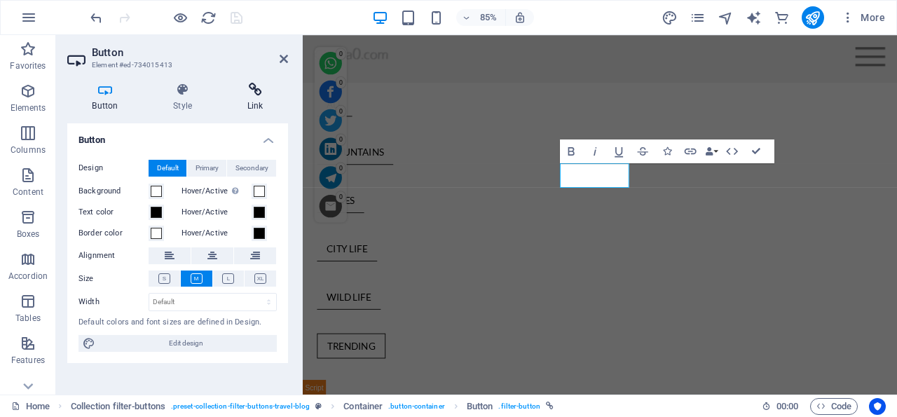
click at [254, 90] on icon at bounding box center [255, 90] width 66 height 14
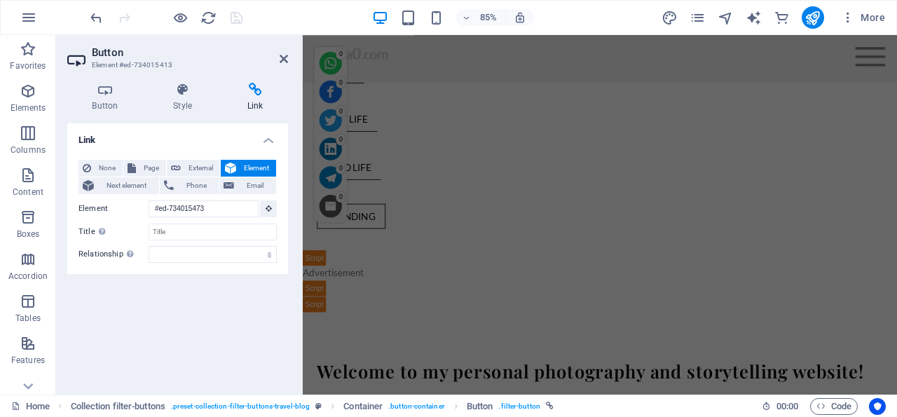
scroll to position [473, 0]
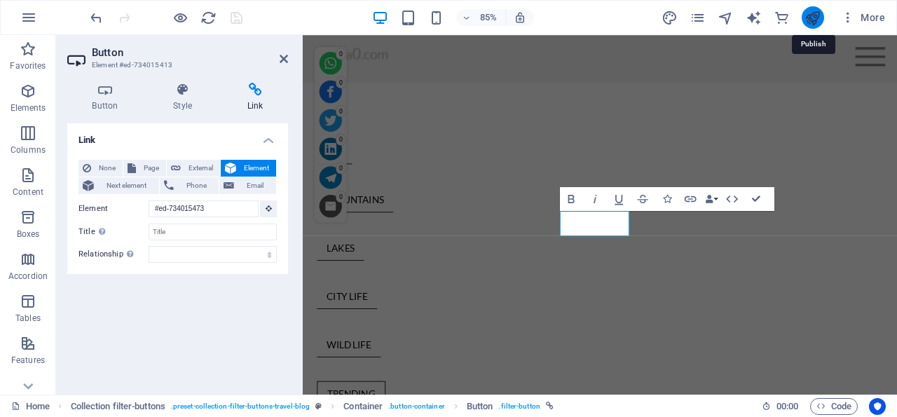
click at [817, 15] on icon "publish" at bounding box center [813, 18] width 16 height 16
